Goal: Task Accomplishment & Management: Use online tool/utility

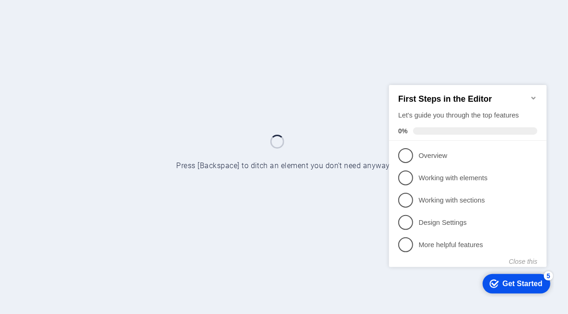
click at [535, 95] on icon "Minimize checklist" at bounding box center [533, 97] width 7 height 7
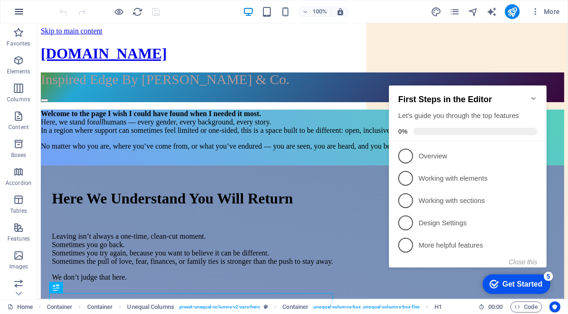
click at [19, 14] on icon "button" at bounding box center [18, 11] width 11 height 11
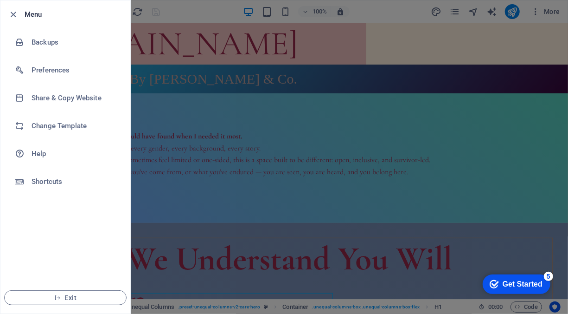
click at [293, 158] on div at bounding box center [284, 157] width 568 height 314
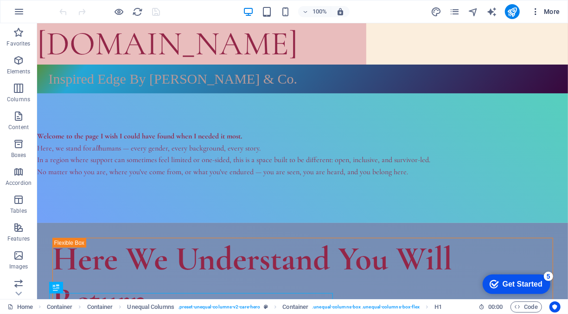
click at [544, 11] on span "More" at bounding box center [545, 11] width 29 height 9
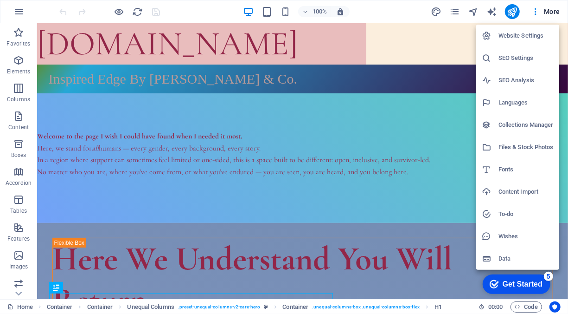
click at [529, 37] on h6 "Website Settings" at bounding box center [526, 35] width 55 height 11
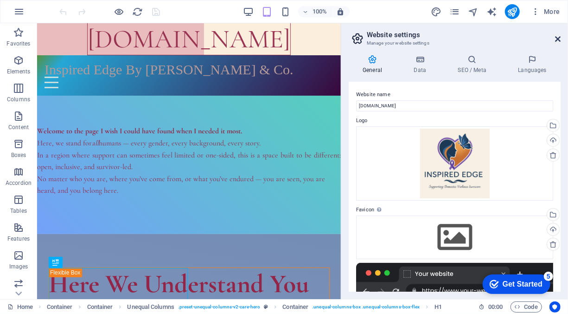
click at [558, 41] on icon at bounding box center [558, 38] width 6 height 7
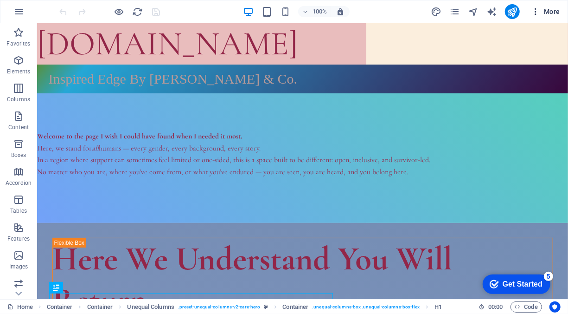
click at [535, 15] on icon "button" at bounding box center [535, 11] width 9 height 9
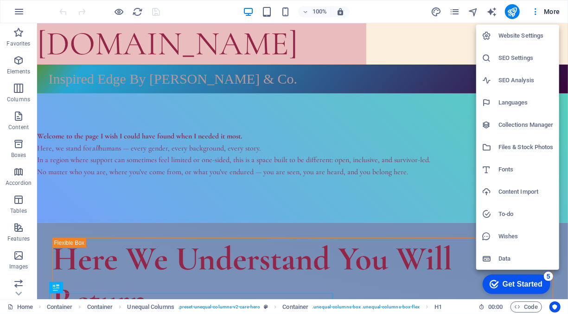
click at [19, 11] on div at bounding box center [284, 157] width 568 height 314
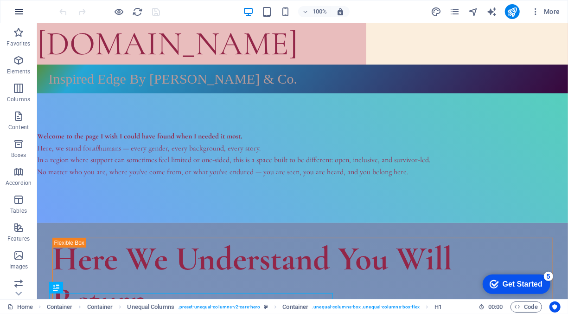
click at [19, 10] on icon "button" at bounding box center [18, 11] width 11 height 11
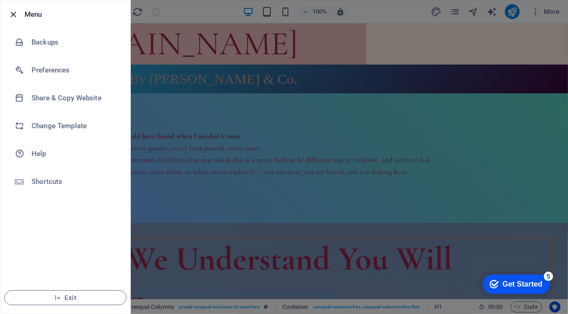
click at [12, 16] on icon "button" at bounding box center [13, 14] width 11 height 11
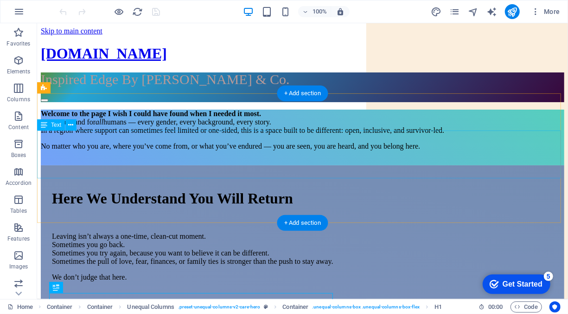
click at [42, 136] on div "Welcome to the page I wish I could have found when I needed it most. Here, we s…" at bounding box center [302, 129] width 524 height 41
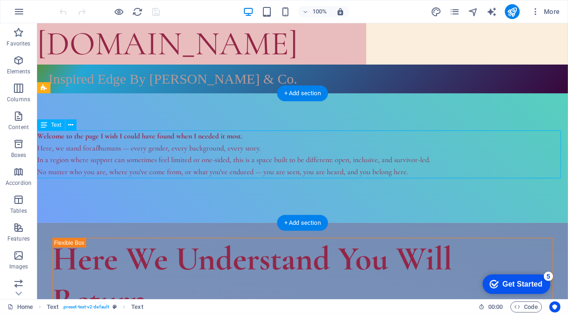
click at [49, 138] on div "Welcome to the page I wish I could have found when I needed it most. Here, we s…" at bounding box center [302, 153] width 531 height 47
click at [54, 136] on div "Welcome to the page I wish I could have found when I needed it most. Here, we s…" at bounding box center [302, 153] width 531 height 47
click at [54, 135] on div "Welcome to the page I wish I could have found when I needed it most. Here, we s…" at bounding box center [302, 153] width 531 height 47
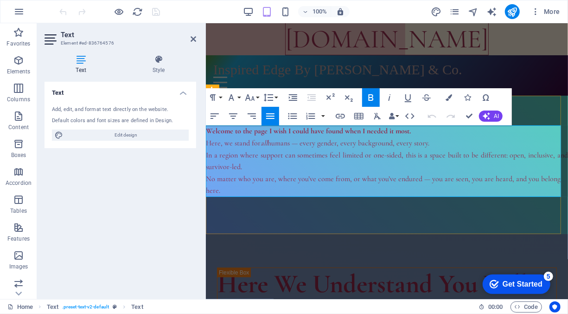
click at [240, 135] on strong "Welcome to the page I wish I could have found when I needed it most." at bounding box center [308, 130] width 205 height 9
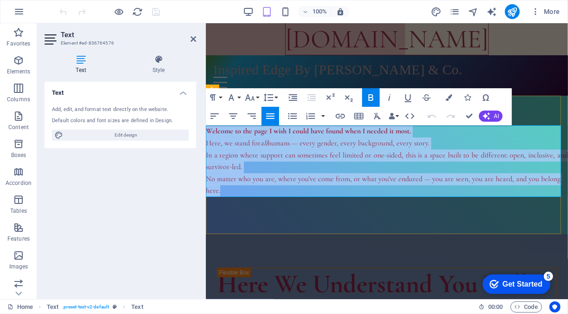
copy div "Welcome to the page I wish I could have found when I needed it most. Here, we s…"
